Goal: Transaction & Acquisition: Download file/media

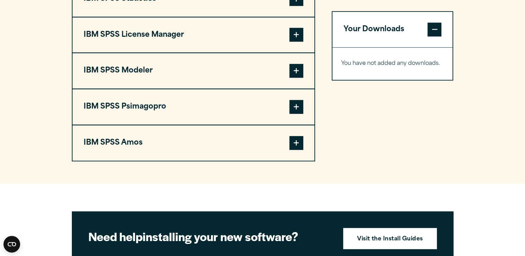
scroll to position [596, 0]
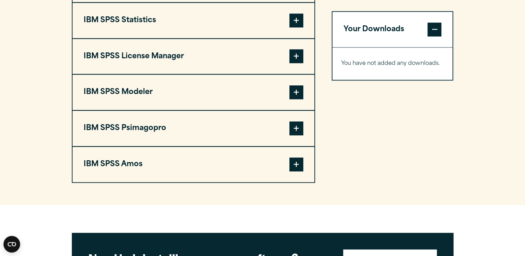
click at [297, 17] on span at bounding box center [296, 21] width 14 height 14
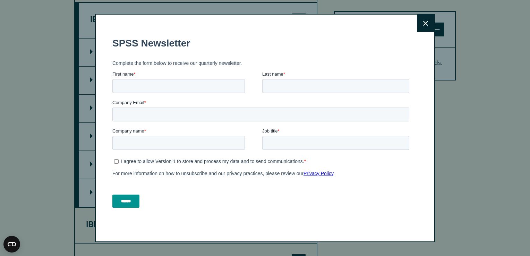
click at [92, 106] on div "Close" at bounding box center [265, 128] width 530 height 256
click at [420, 23] on button "Close" at bounding box center [425, 23] width 17 height 17
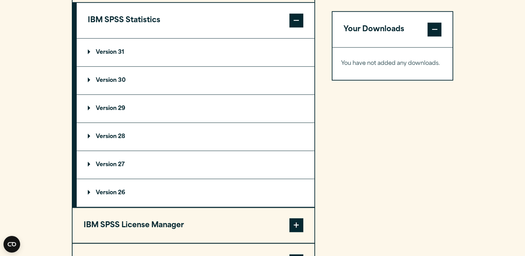
click at [89, 106] on p "Version 29" at bounding box center [106, 109] width 37 height 6
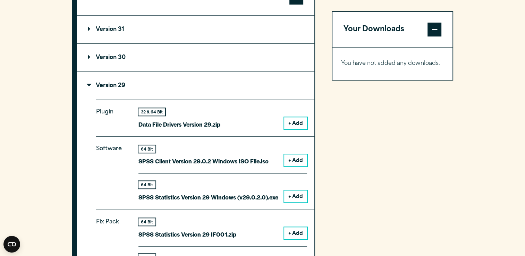
scroll to position [631, 0]
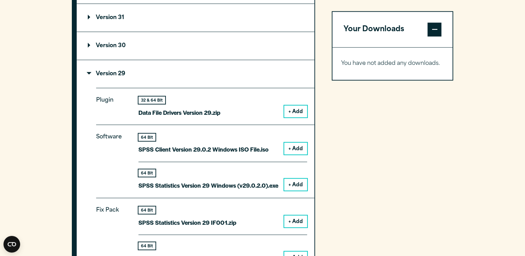
click at [239, 184] on p "SPSS Statistics Version 29 Windows (v29.0.2.0).exe" at bounding box center [208, 185] width 140 height 10
click at [297, 183] on button "+ Add" at bounding box center [295, 185] width 23 height 12
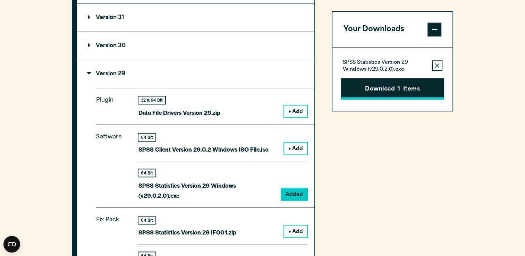
click at [380, 89] on button "Download 1 Items" at bounding box center [392, 89] width 103 height 22
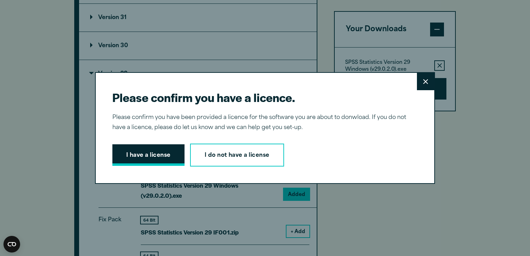
click at [140, 154] on button "I have a license" at bounding box center [148, 155] width 72 height 22
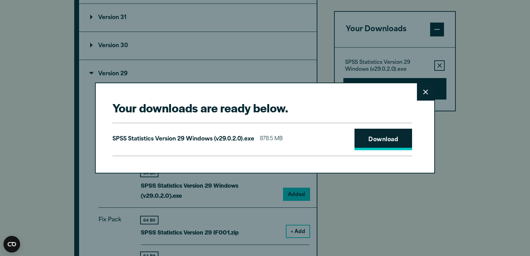
click at [376, 135] on link "Download" at bounding box center [384, 140] width 58 height 22
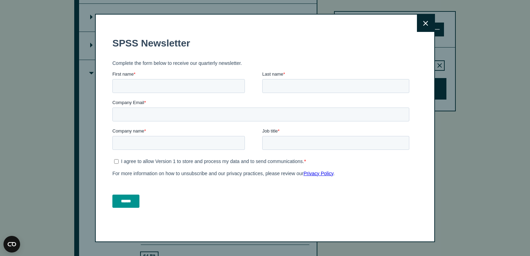
click at [423, 24] on icon at bounding box center [425, 23] width 5 height 5
